Goal: Task Accomplishment & Management: Complete application form

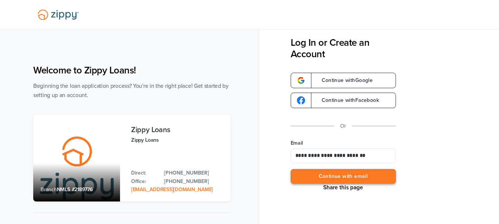
type input "**********"
click at [359, 180] on button "Continue with email" at bounding box center [343, 176] width 105 height 15
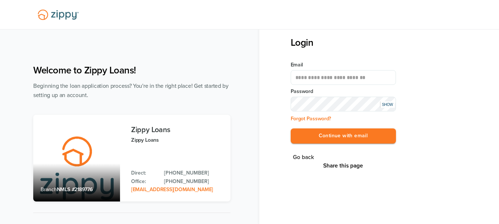
click at [291, 128] on button "Continue with email" at bounding box center [343, 135] width 105 height 15
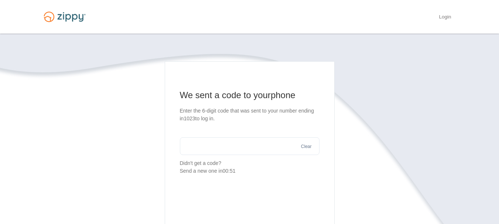
click at [202, 139] on input "text" at bounding box center [250, 146] width 140 height 18
click at [240, 164] on button "Send a new one" at bounding box center [241, 163] width 37 height 8
click at [214, 150] on input "text" at bounding box center [250, 146] width 140 height 18
click at [241, 162] on button "Send a new one" at bounding box center [241, 163] width 37 height 8
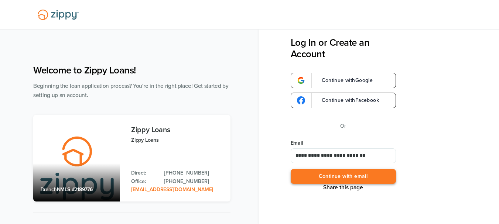
type input "**********"
click at [370, 175] on button "Continue with email" at bounding box center [343, 176] width 105 height 15
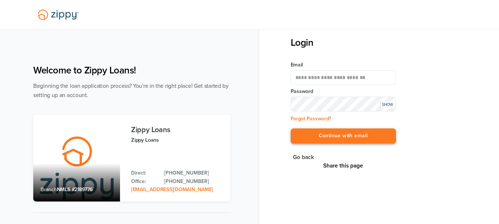
click at [354, 137] on button "Continue with email" at bounding box center [343, 135] width 105 height 15
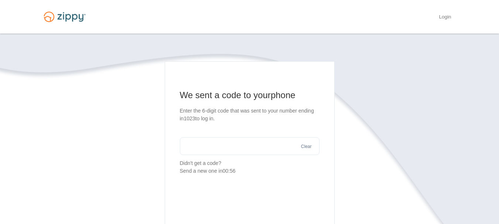
click at [212, 147] on input "text" at bounding box center [250, 146] width 140 height 18
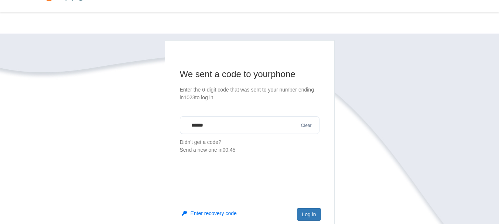
scroll to position [74, 0]
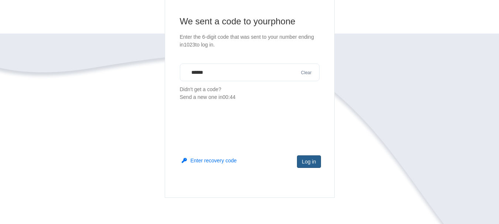
type input "******"
click at [312, 163] on button "Log in" at bounding box center [309, 161] width 24 height 13
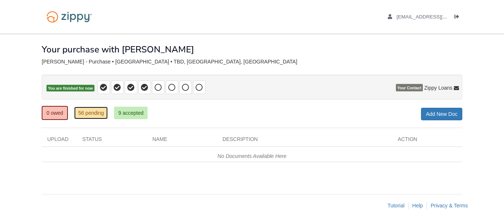
click at [93, 114] on link "56 pending" at bounding box center [91, 113] width 34 height 13
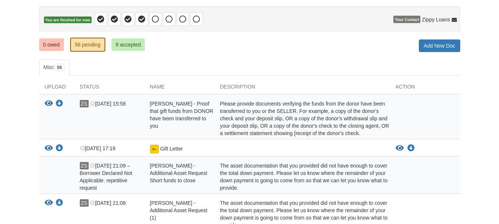
scroll to position [74, 0]
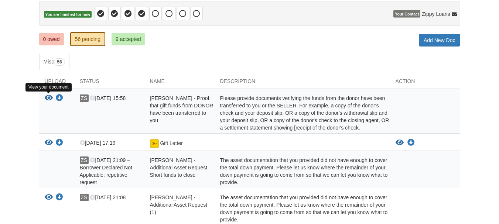
click at [48, 97] on icon "View Zachary Stephenson - Proof that gift funds from DONOR have been transferre…" at bounding box center [49, 98] width 8 height 7
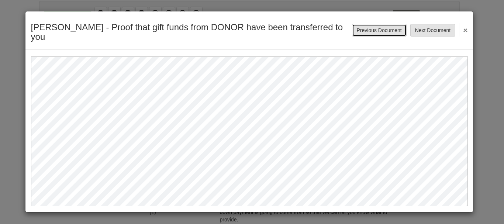
click at [371, 32] on button "Previous Document" at bounding box center [379, 30] width 55 height 13
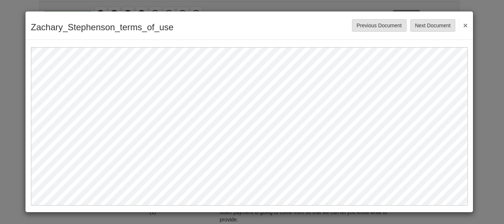
click at [466, 25] on button "×" at bounding box center [463, 24] width 8 height 13
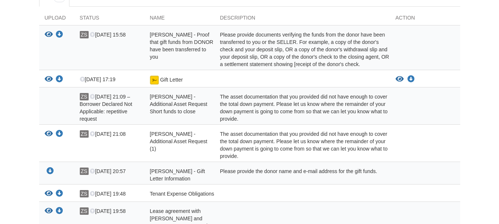
scroll to position [148, 0]
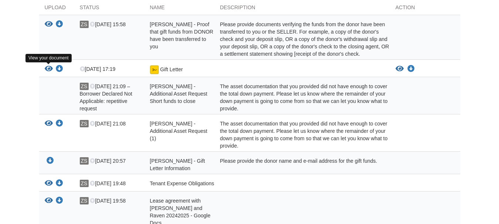
click at [48, 66] on icon "View Gift Letter" at bounding box center [49, 68] width 8 height 7
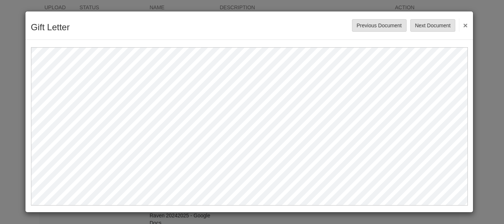
click at [465, 26] on button "×" at bounding box center [463, 24] width 8 height 13
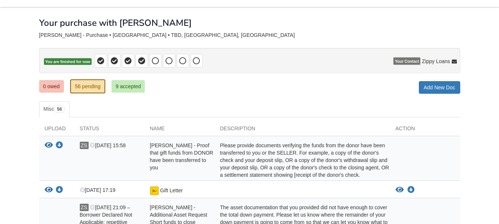
scroll to position [0, 0]
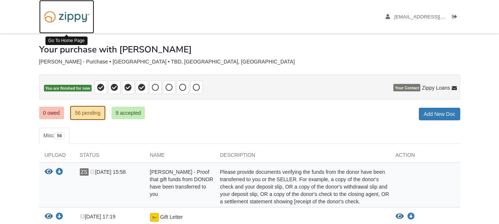
click at [78, 20] on img at bounding box center [66, 16] width 55 height 19
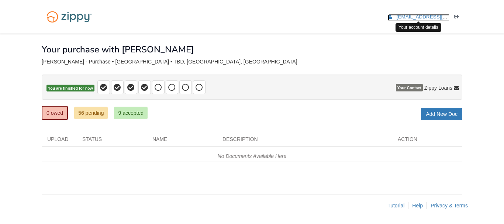
click at [416, 16] on span "[EMAIL_ADDRESS][DOMAIN_NAME]" at bounding box center [439, 17] width 85 height 6
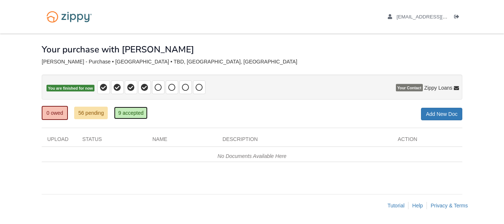
click at [124, 113] on link "9 accepted" at bounding box center [131, 113] width 34 height 13
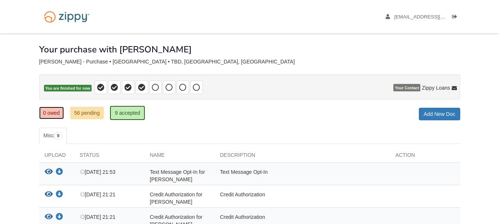
click at [56, 113] on link "0 owed" at bounding box center [51, 113] width 25 height 13
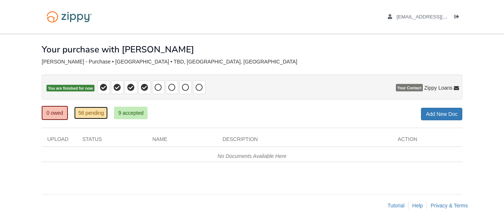
click at [92, 116] on link "56 pending" at bounding box center [91, 113] width 34 height 13
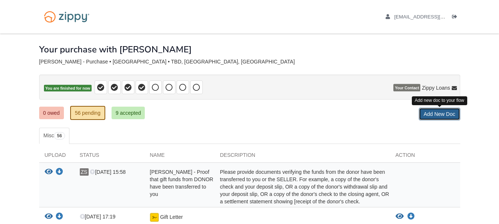
click at [440, 117] on link "Add New Doc" at bounding box center [439, 114] width 41 height 13
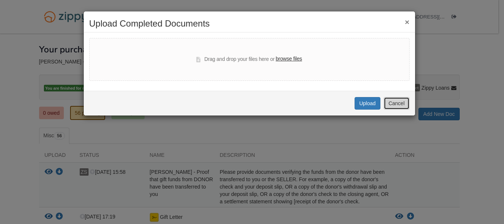
click at [397, 106] on button "Cancel" at bounding box center [397, 103] width 26 height 13
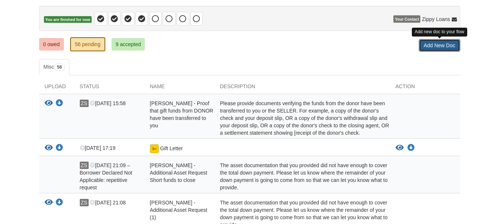
scroll to position [56, 0]
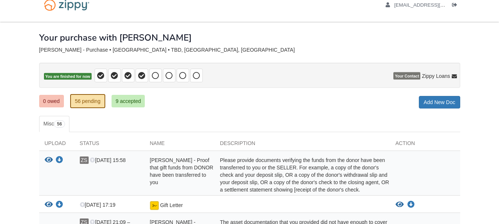
scroll to position [0, 0]
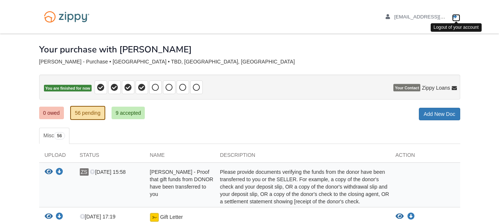
click at [456, 17] on icon "Log out" at bounding box center [454, 16] width 5 height 5
